Goal: Transaction & Acquisition: Obtain resource

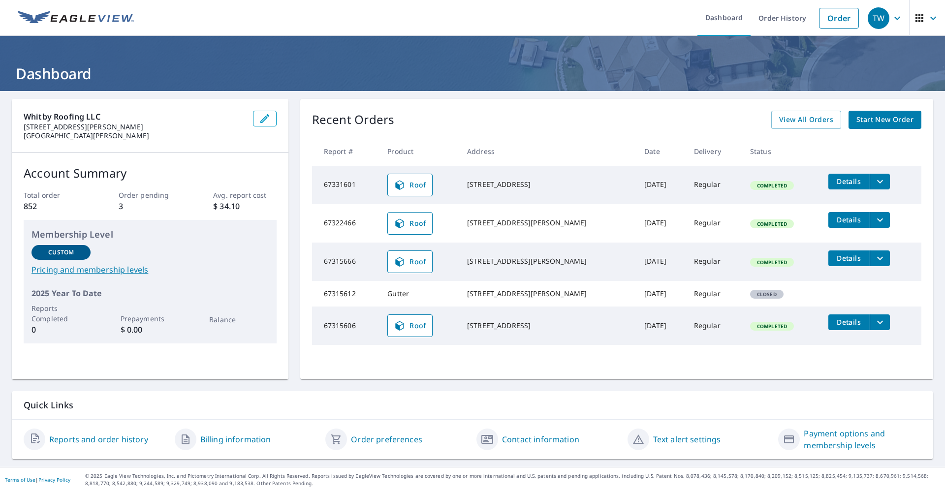
click at [874, 183] on icon "filesDropdownBtn-67331601" at bounding box center [880, 182] width 12 height 12
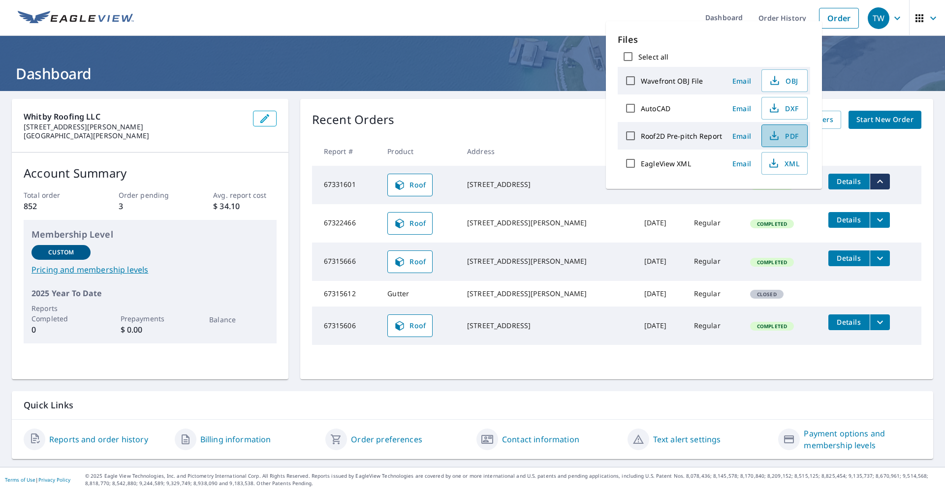
click at [787, 139] on span "PDF" at bounding box center [782, 136] width 31 height 12
click at [554, 93] on div "Whitby Roofing LLC [STREET_ADDRESS][PERSON_NAME][PERSON_NAME] Account Summary T…" at bounding box center [472, 279] width 945 height 376
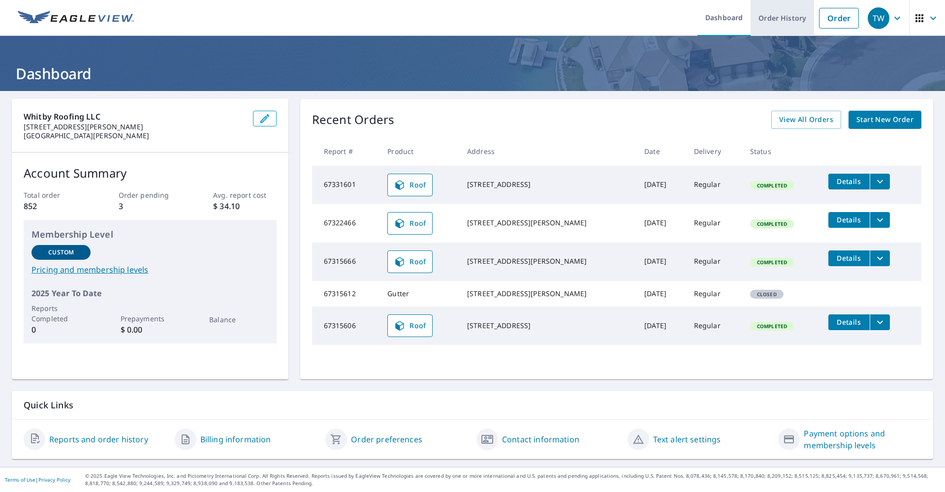
click at [783, 25] on link "Order History" at bounding box center [781, 18] width 63 height 36
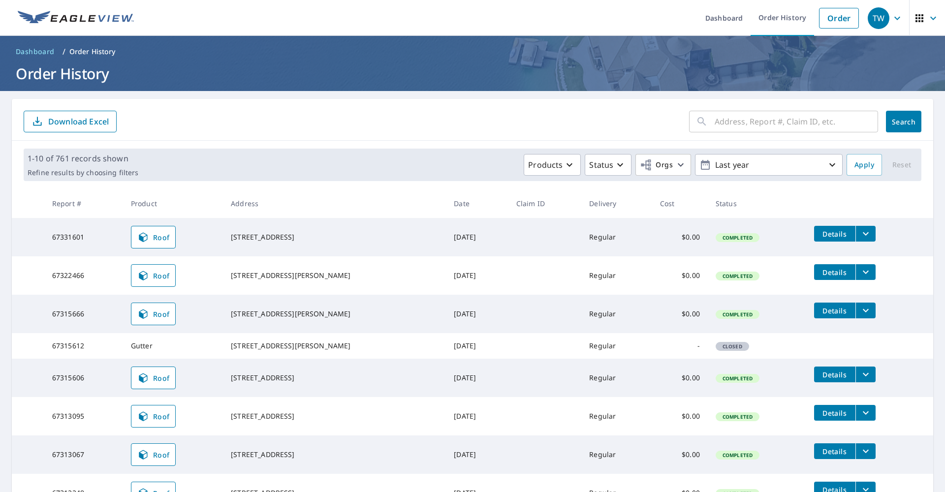
click at [757, 125] on input "text" at bounding box center [795, 122] width 163 height 28
type input "3301"
click at [897, 125] on span "Search" at bounding box center [903, 121] width 20 height 9
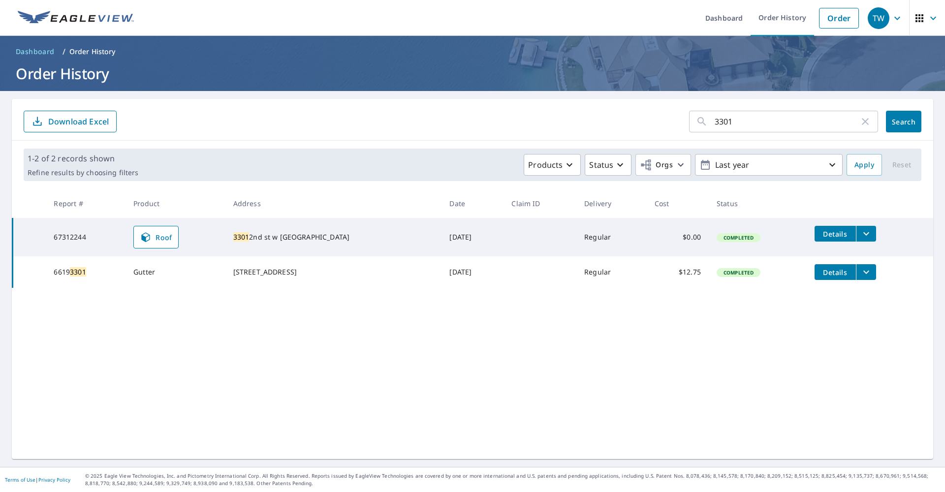
click at [863, 231] on icon "filesDropdownBtn-67312244" at bounding box center [866, 234] width 12 height 12
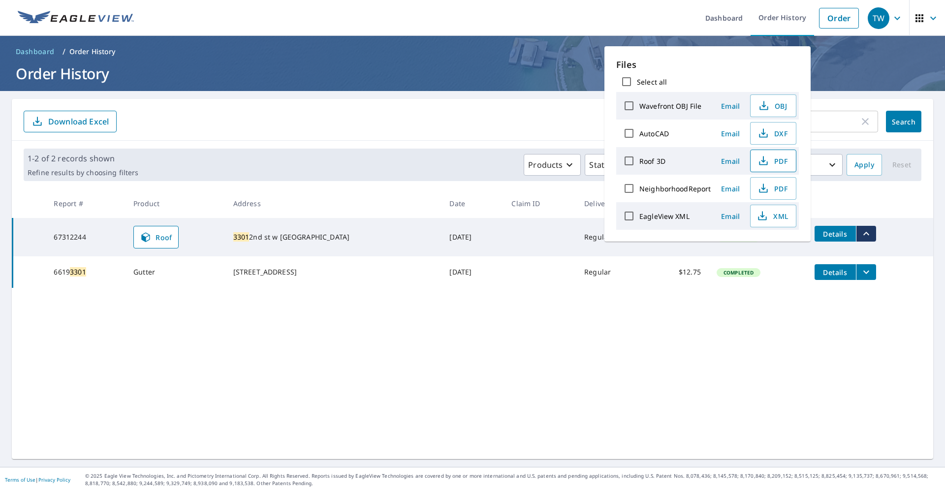
click at [778, 160] on span "PDF" at bounding box center [771, 161] width 31 height 12
click at [531, 126] on form "3301 ​ Search Download Excel" at bounding box center [472, 122] width 897 height 22
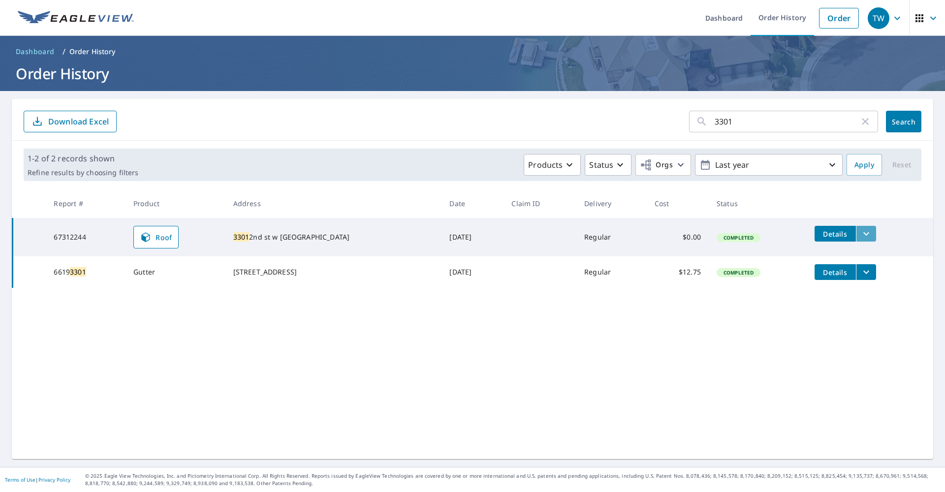
click at [869, 236] on icon "filesDropdownBtn-67312244" at bounding box center [866, 234] width 12 height 12
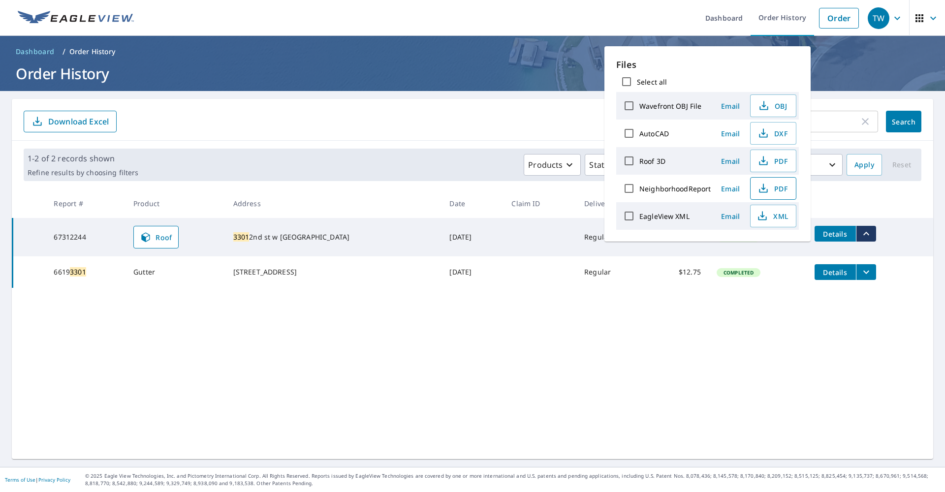
click at [781, 192] on span "PDF" at bounding box center [771, 189] width 31 height 12
click at [475, 331] on div "3301 ​ Search Download Excel 1-2 of 2 records shown Refine results by choosing …" at bounding box center [472, 279] width 921 height 360
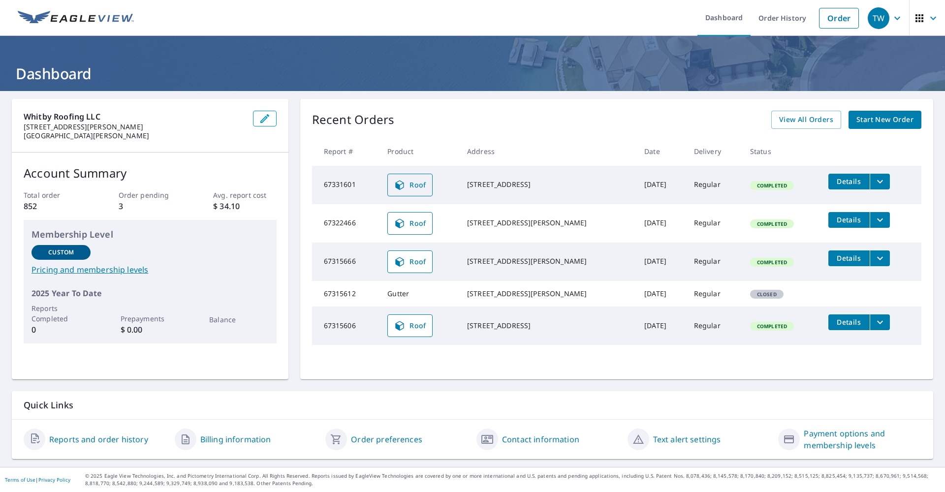
click at [421, 188] on span "Roof" at bounding box center [410, 185] width 32 height 12
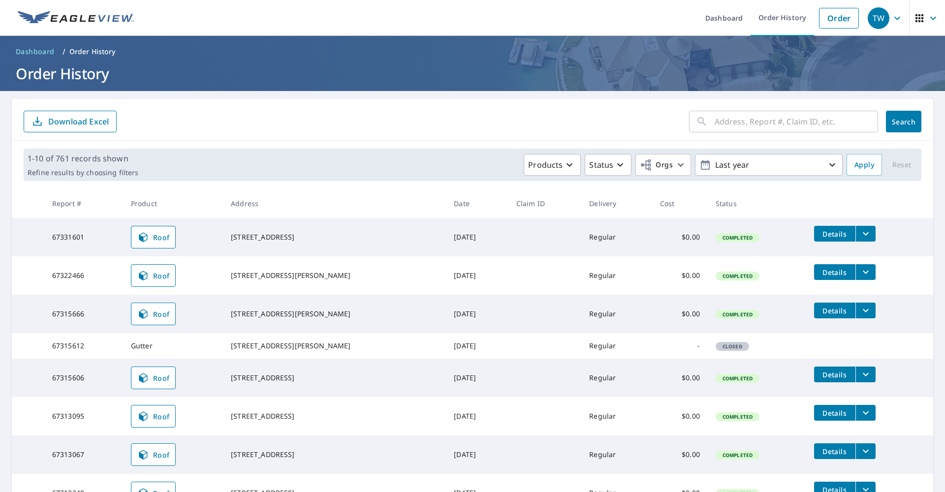
click at [865, 234] on icon "filesDropdownBtn-67331601" at bounding box center [865, 233] width 6 height 3
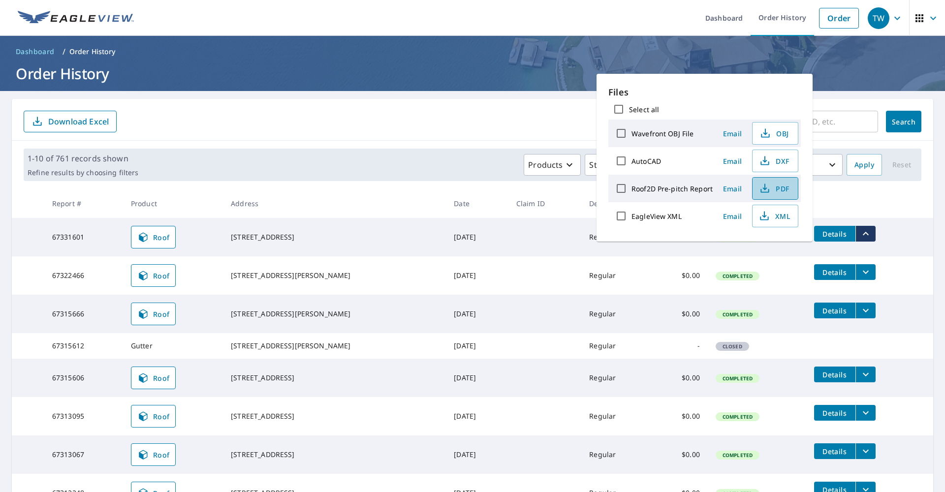
click at [782, 191] on span "PDF" at bounding box center [773, 189] width 31 height 12
click at [300, 104] on div "​ Search Download Excel" at bounding box center [472, 120] width 921 height 42
